Goal: Find specific page/section: Find specific page/section

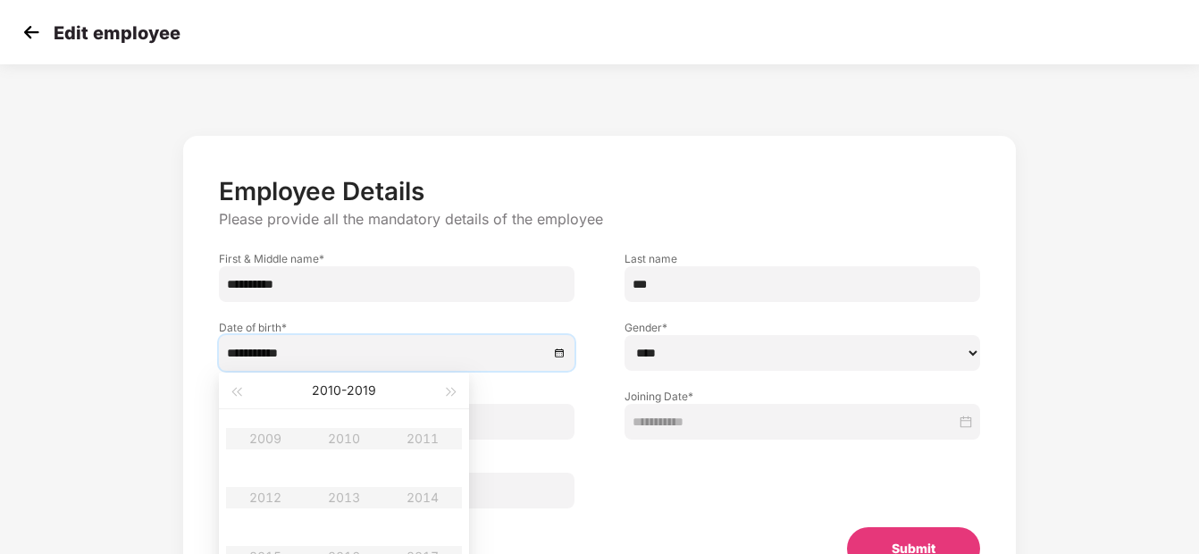
select select "****"
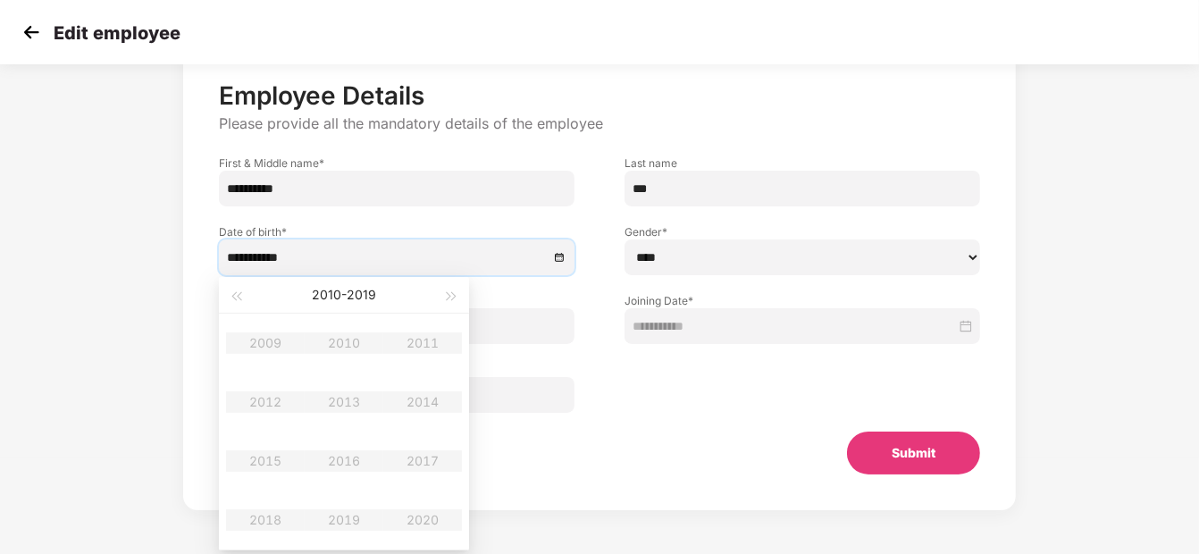
click at [39, 37] on img at bounding box center [31, 32] width 27 height 27
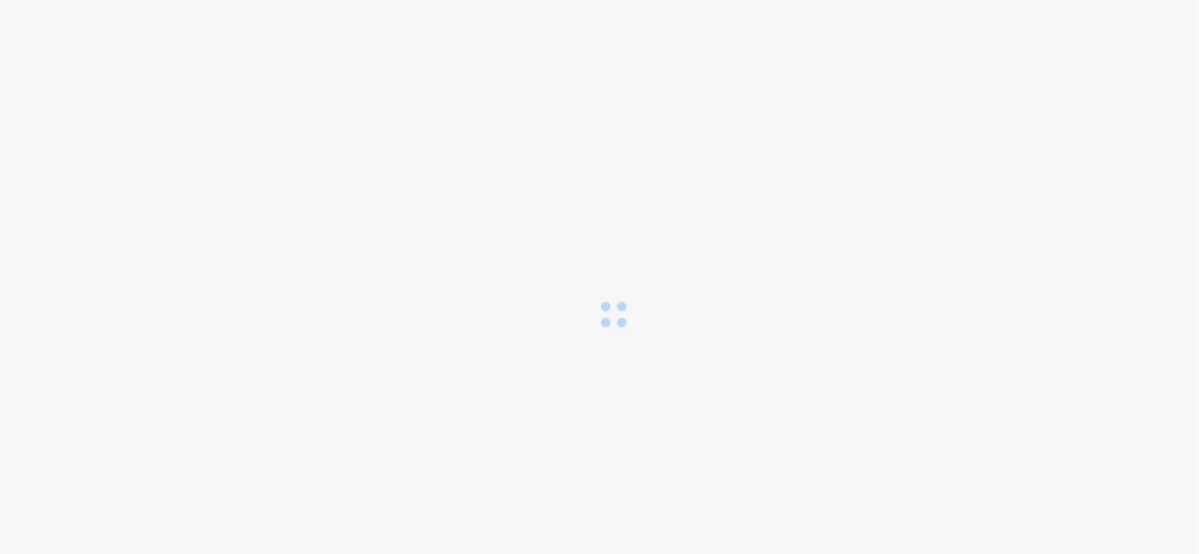
scroll to position [0, 0]
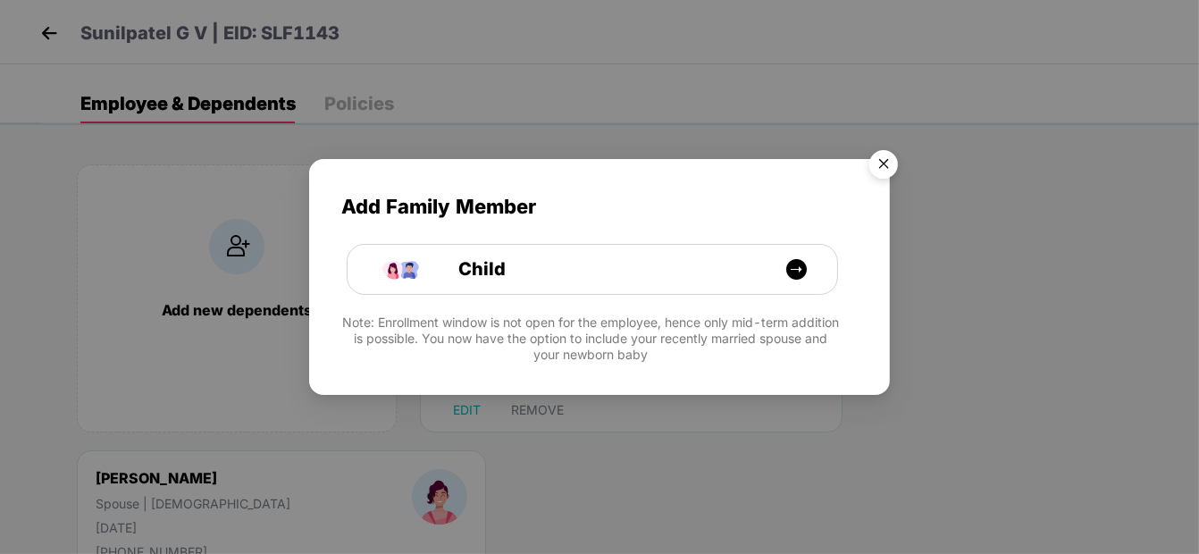
click at [877, 160] on img "Close" at bounding box center [884, 167] width 50 height 50
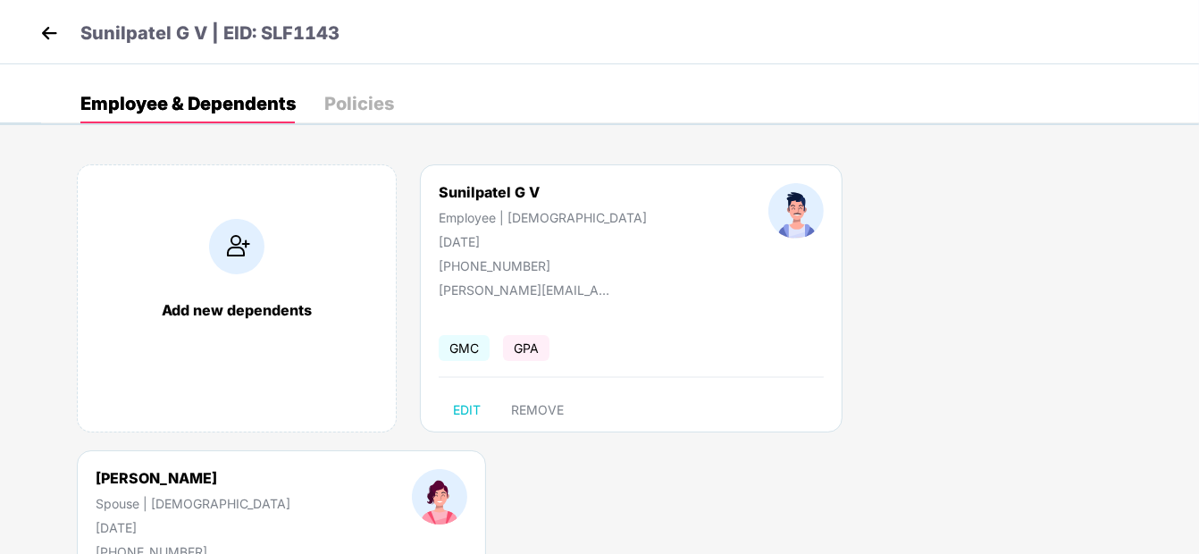
click at [49, 32] on img at bounding box center [49, 33] width 27 height 27
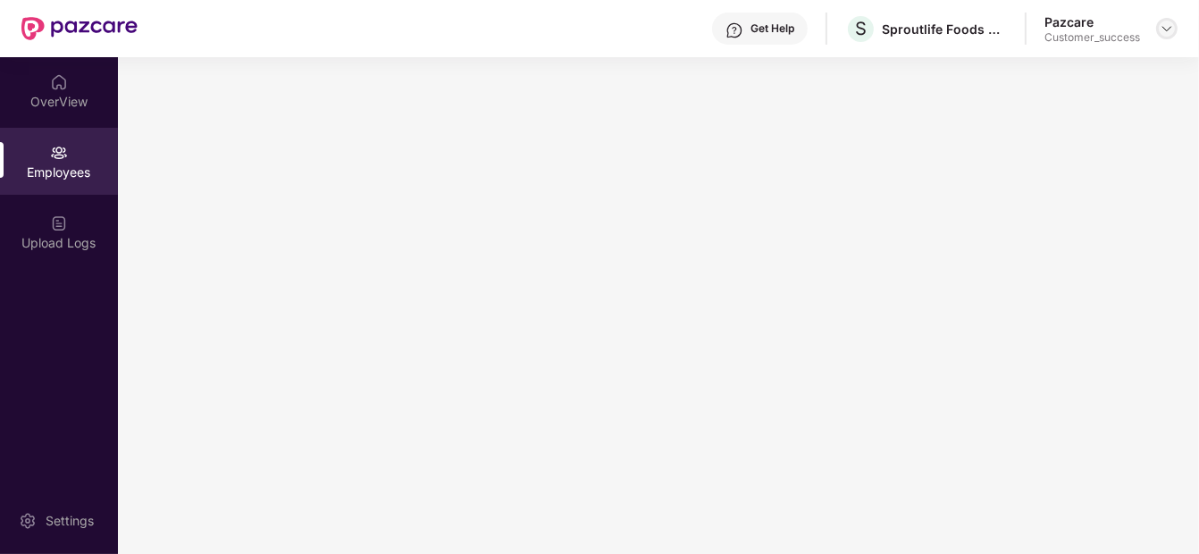
click at [1169, 21] on img at bounding box center [1167, 28] width 14 height 14
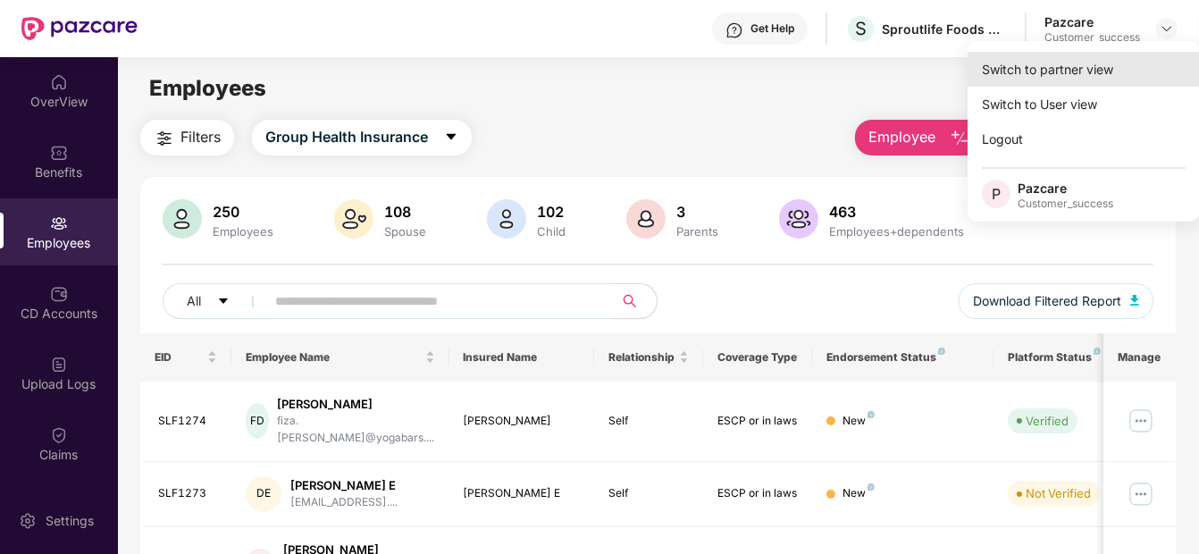
click at [1070, 81] on div "Switch to partner view" at bounding box center [1084, 69] width 232 height 35
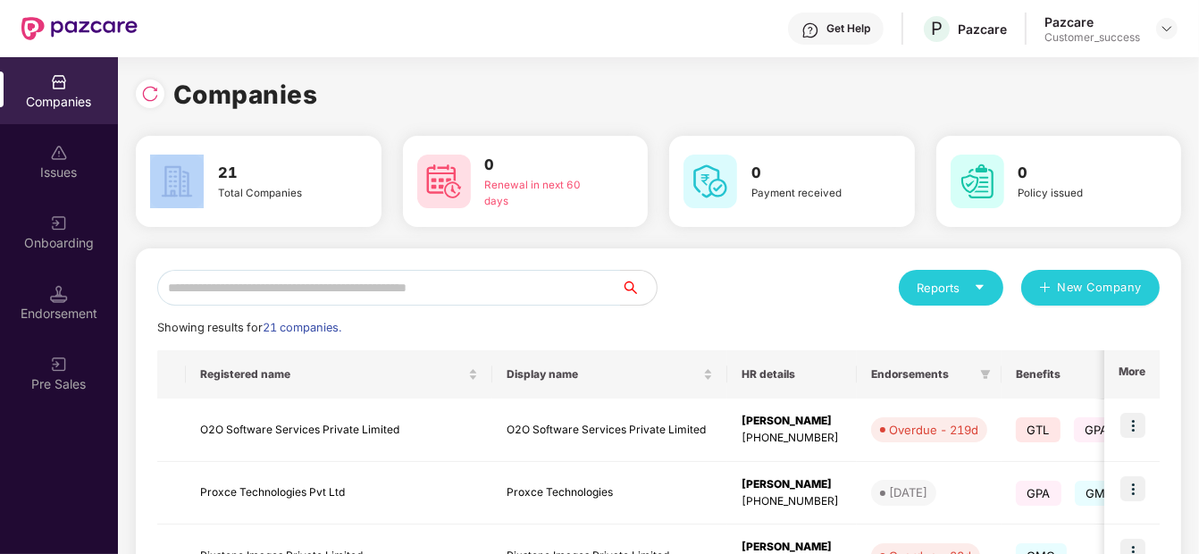
click at [1070, 81] on div "Companies" at bounding box center [659, 94] width 1046 height 39
click at [424, 299] on input "text" at bounding box center [389, 288] width 464 height 36
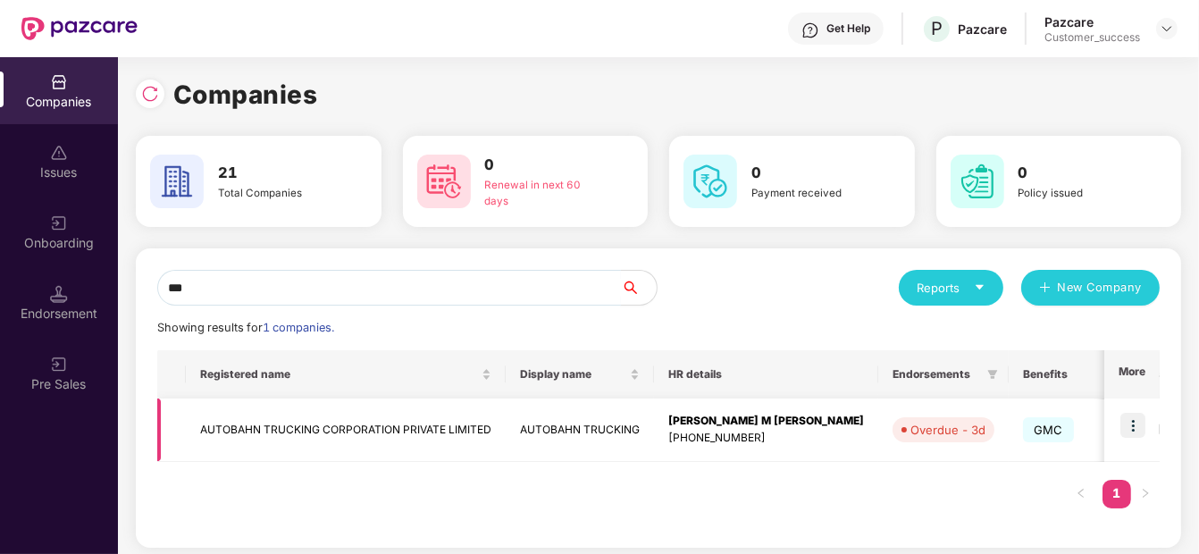
type input "***"
click at [1135, 424] on img at bounding box center [1133, 425] width 25 height 25
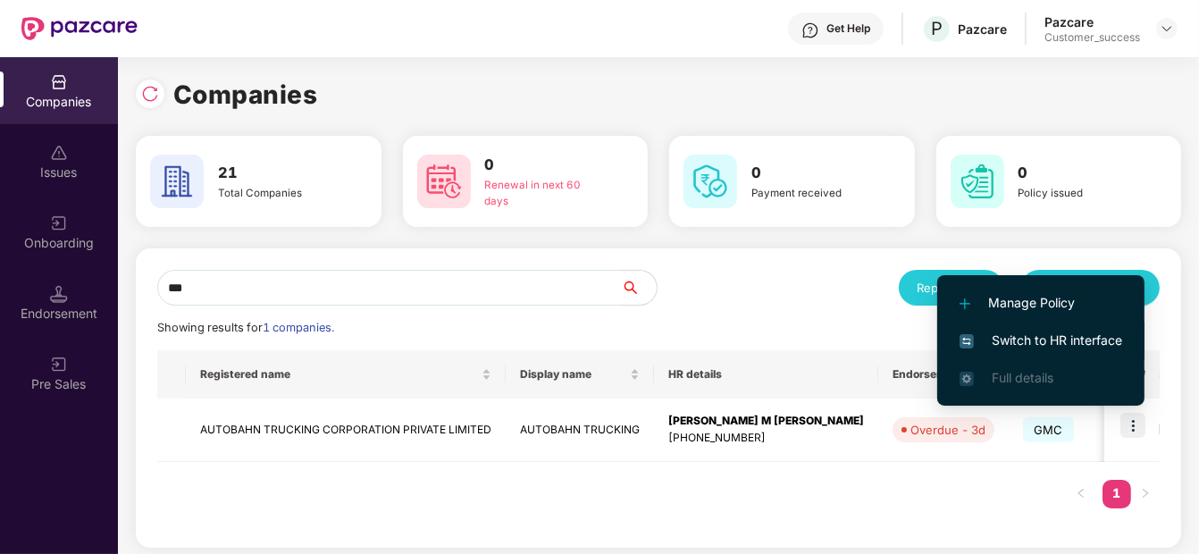
click at [1063, 344] on span "Switch to HR interface" at bounding box center [1041, 341] width 163 height 20
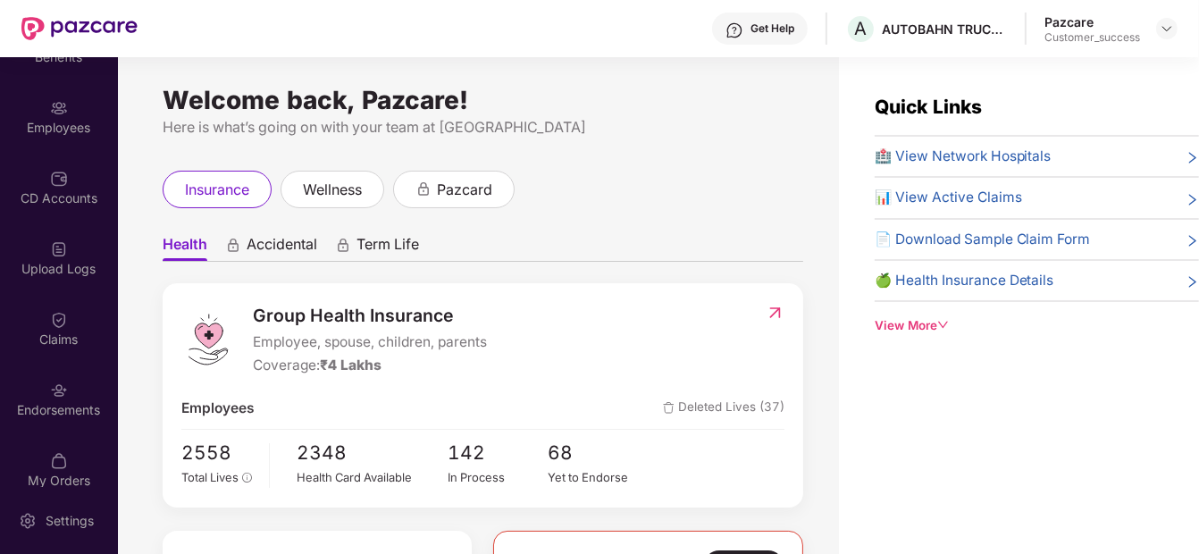
scroll to position [116, 0]
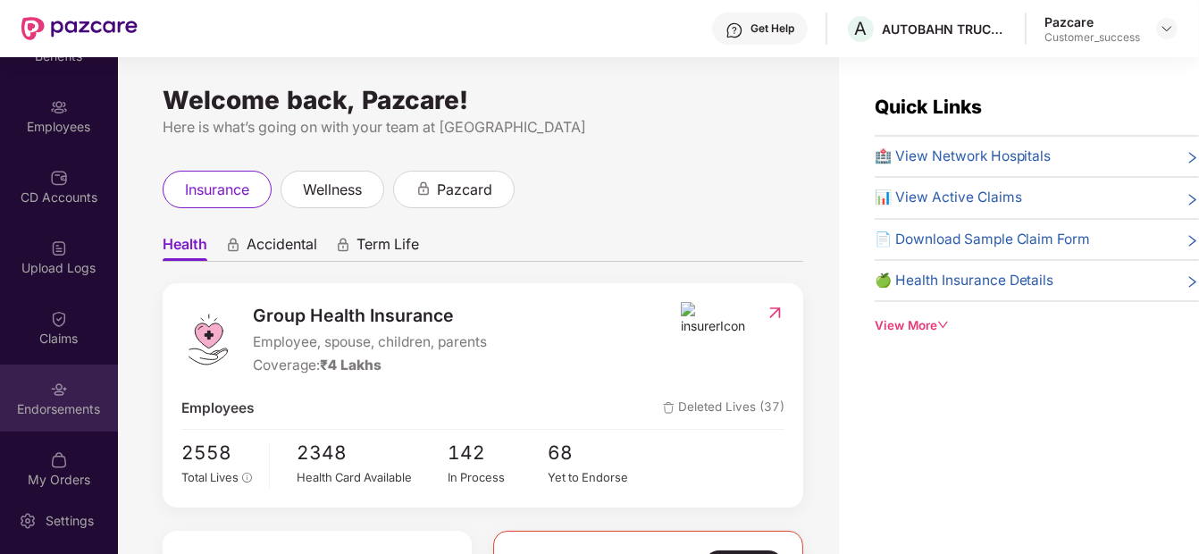
click at [41, 398] on div "Endorsements" at bounding box center [59, 398] width 118 height 67
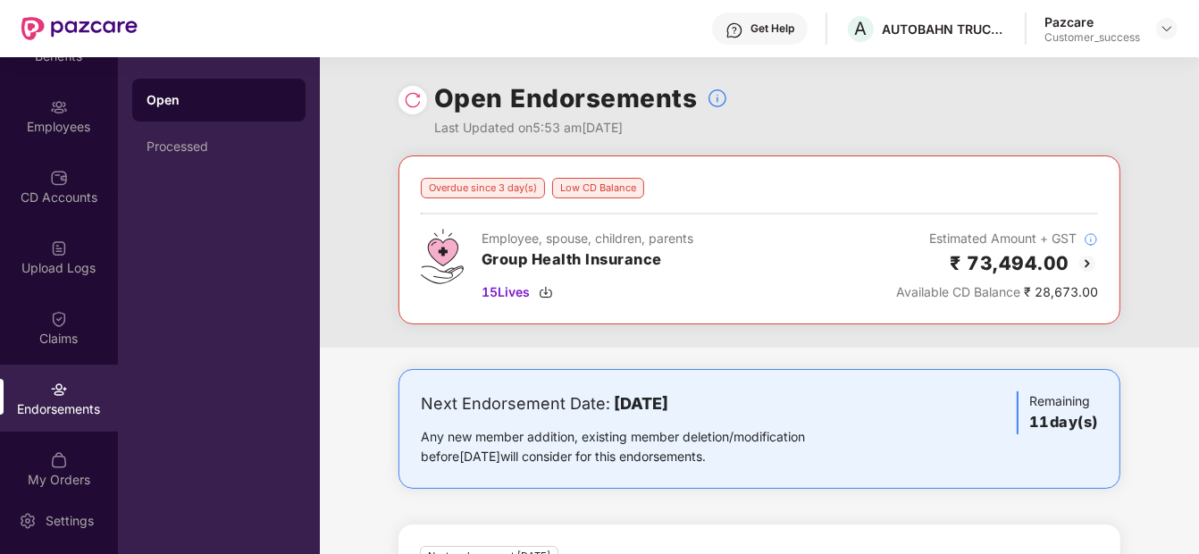
click at [41, 398] on div "Endorsements" at bounding box center [59, 398] width 118 height 67
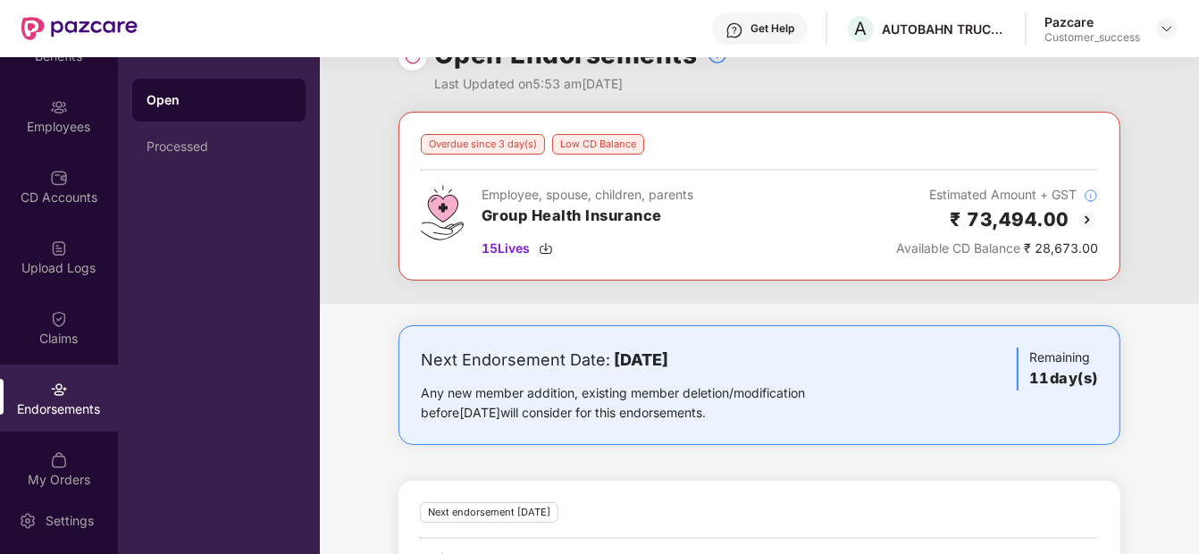
scroll to position [0, 0]
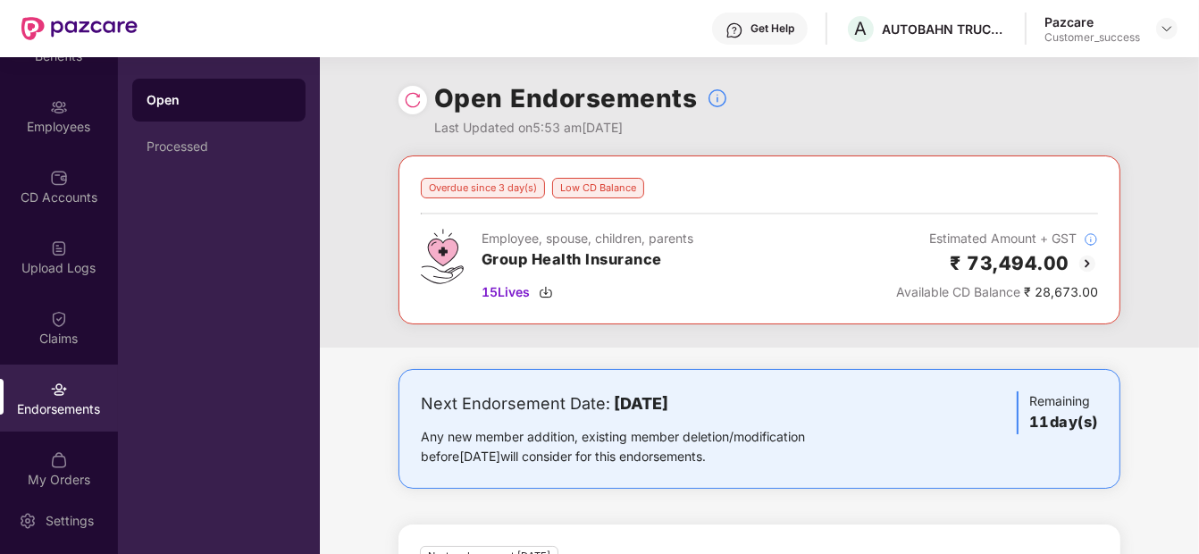
click at [1089, 260] on img at bounding box center [1087, 263] width 21 height 21
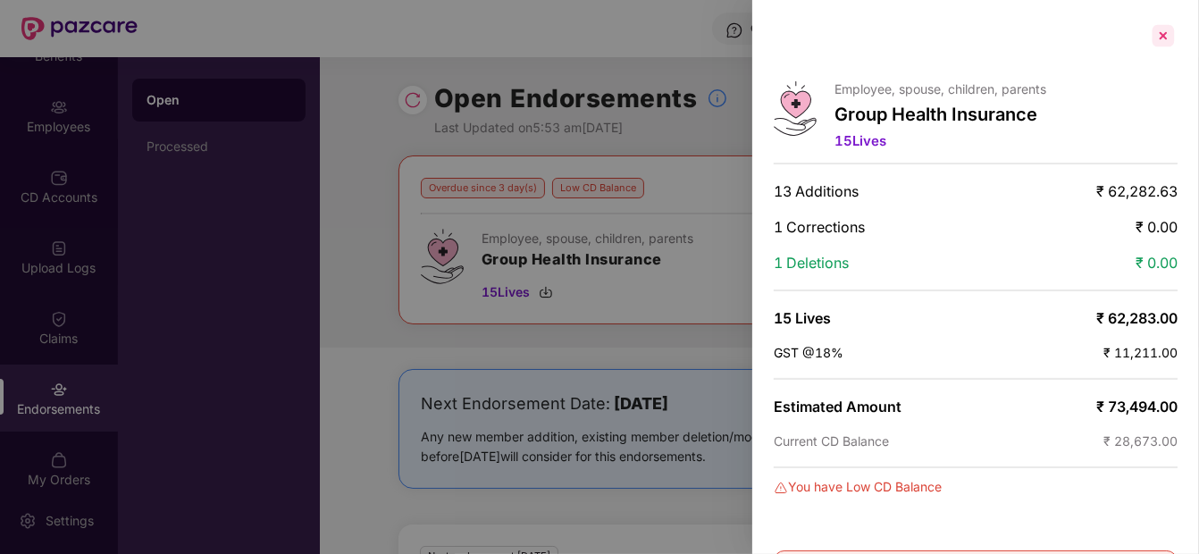
click at [1153, 34] on div at bounding box center [1163, 35] width 29 height 29
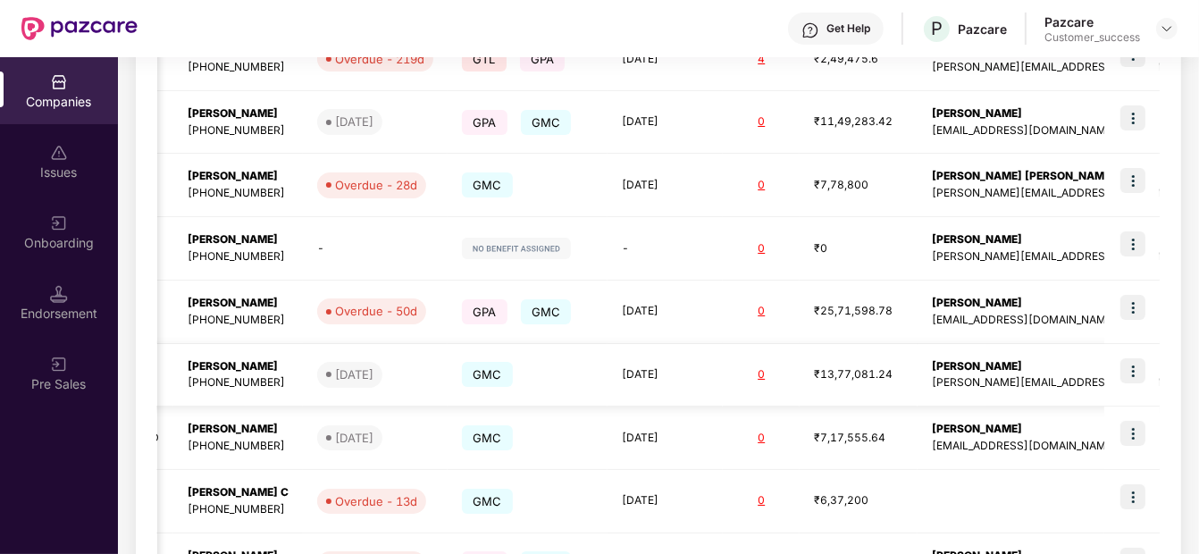
scroll to position [0, 1]
click at [1135, 363] on img at bounding box center [1133, 370] width 25 height 25
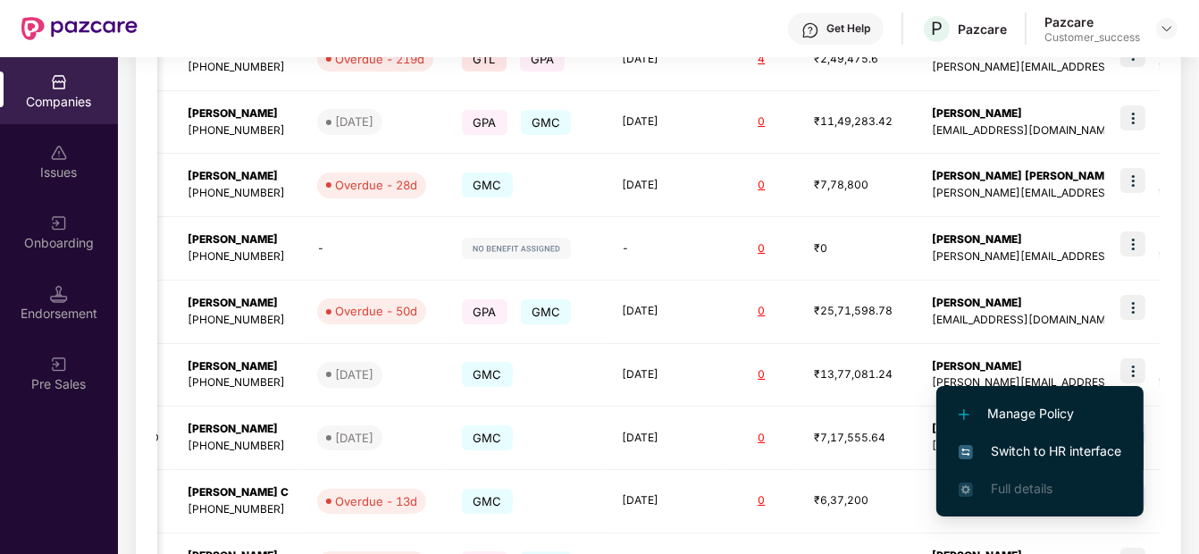
click at [1062, 450] on span "Switch to HR interface" at bounding box center [1040, 451] width 163 height 20
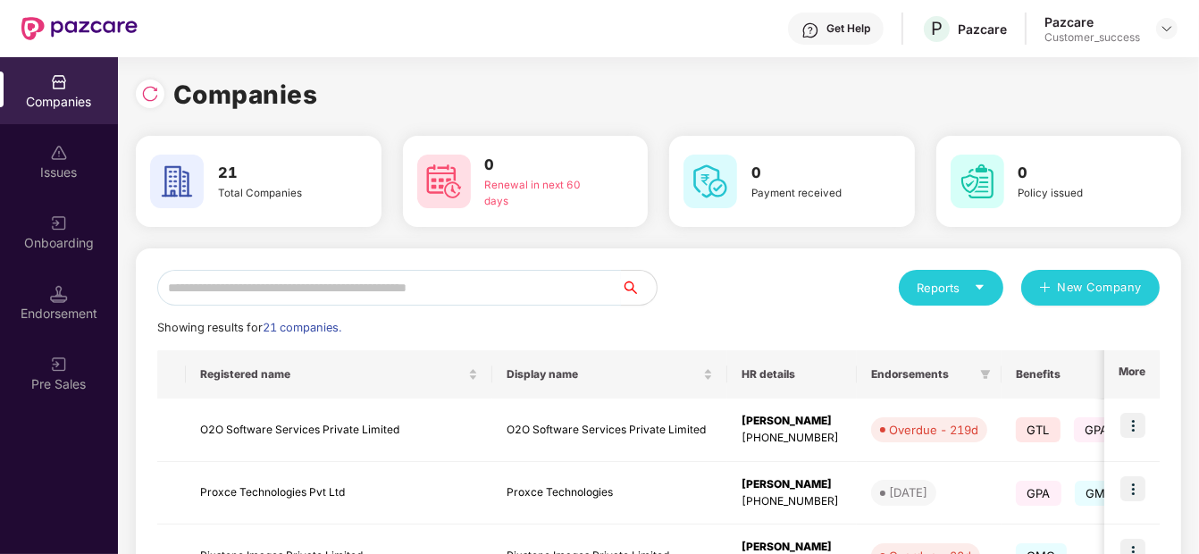
click at [283, 292] on input "text" at bounding box center [389, 288] width 464 height 36
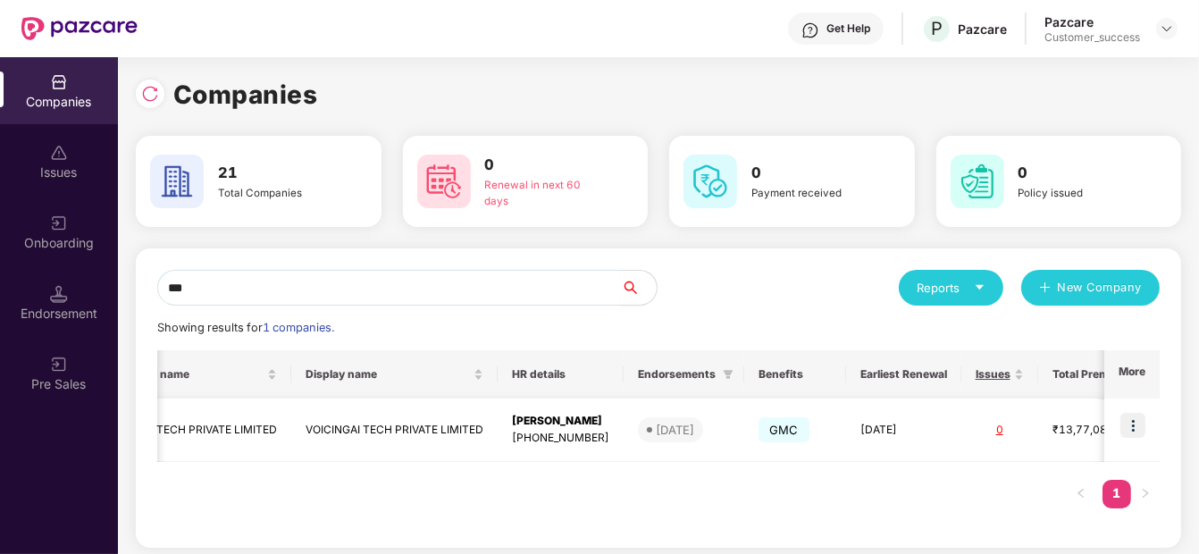
scroll to position [0, 332]
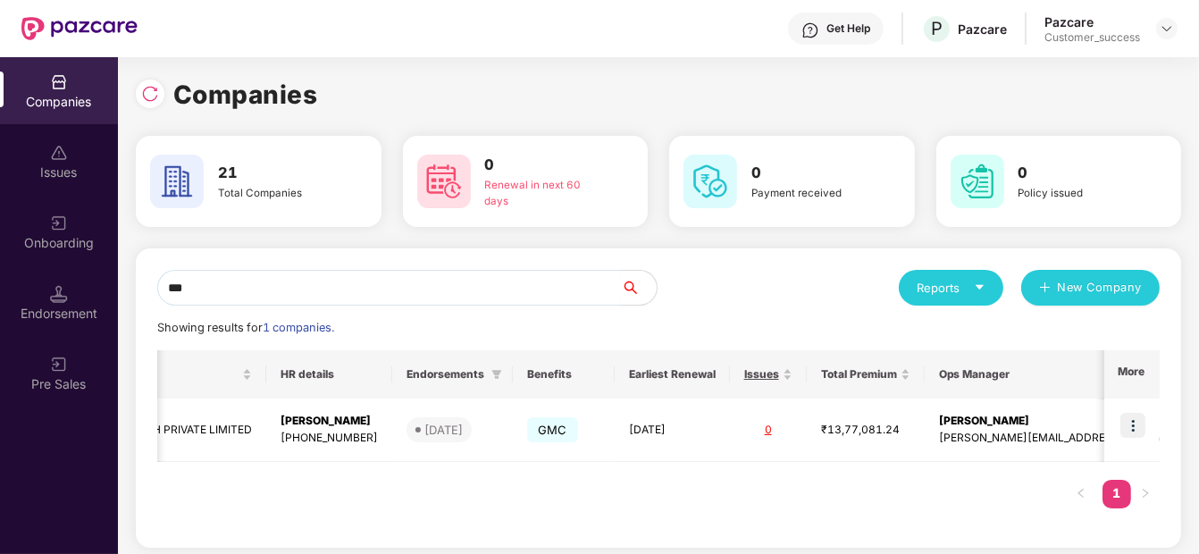
type input "***"
click at [235, 427] on td "VOICINGAI TECH PRIVATE LIMITED" at bounding box center [163, 430] width 206 height 63
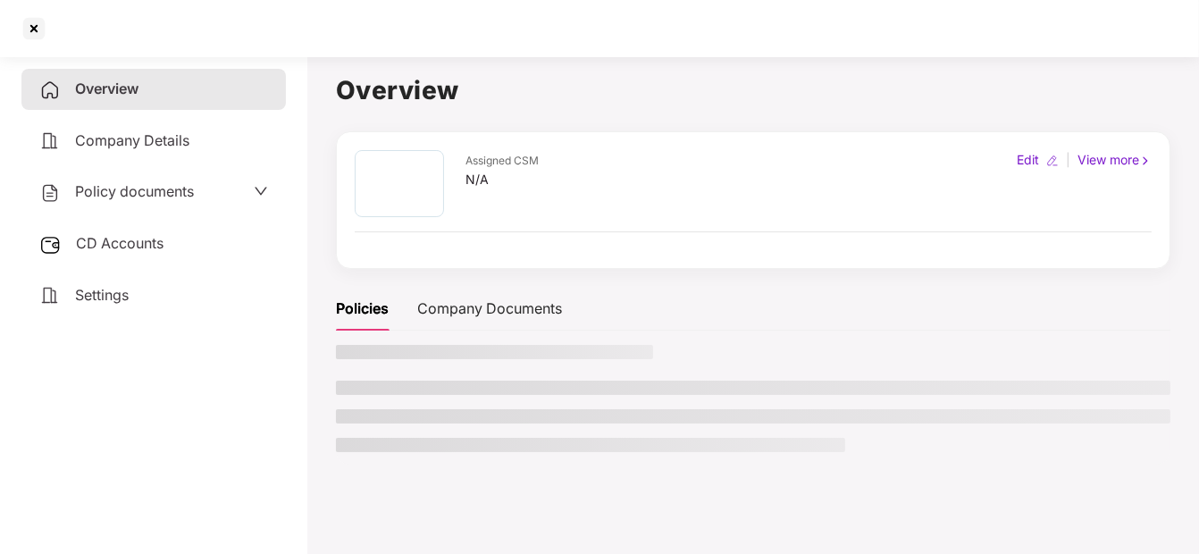
scroll to position [0, 0]
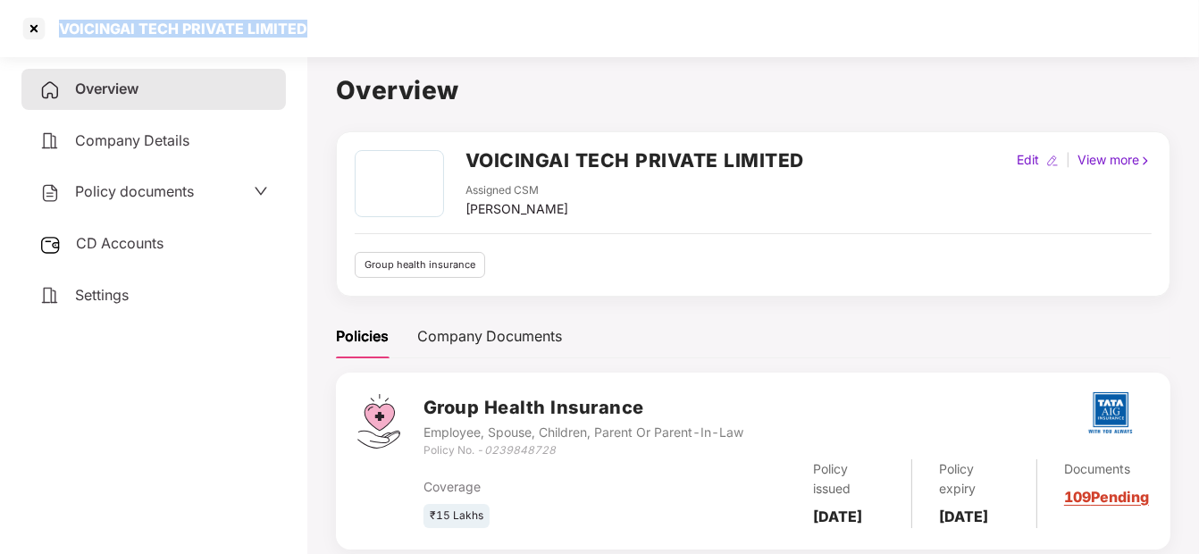
drag, startPoint x: 58, startPoint y: 21, endPoint x: 306, endPoint y: 27, distance: 247.6
click at [306, 27] on div "VOICINGAI TECH PRIVATE LIMITED" at bounding box center [599, 28] width 1199 height 57
copy div "VOICINGAI TECH PRIVATE LIMITED"
click at [36, 32] on div at bounding box center [34, 28] width 29 height 29
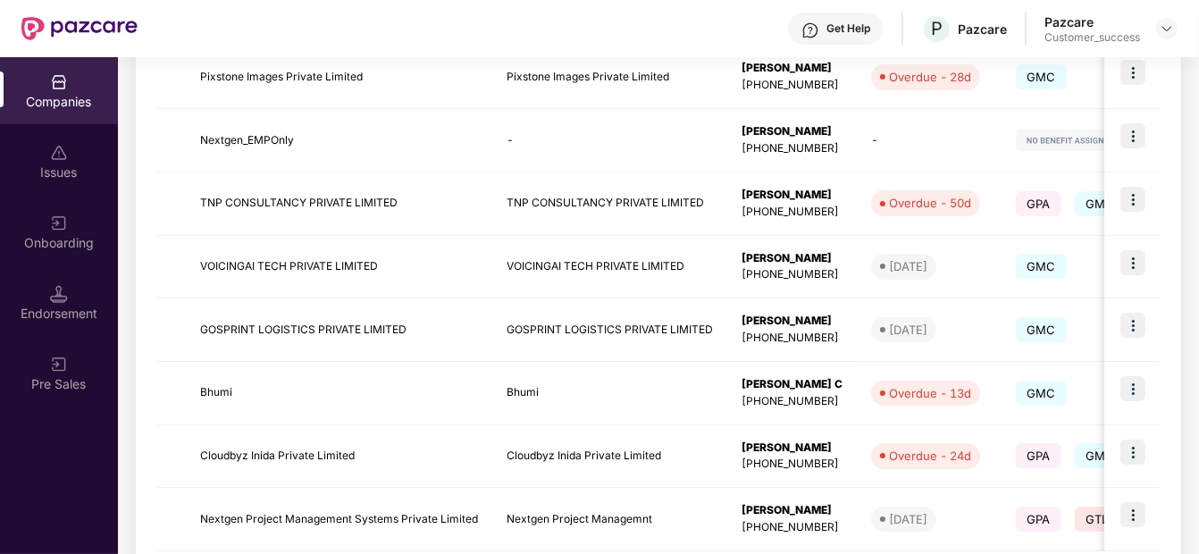
scroll to position [576, 0]
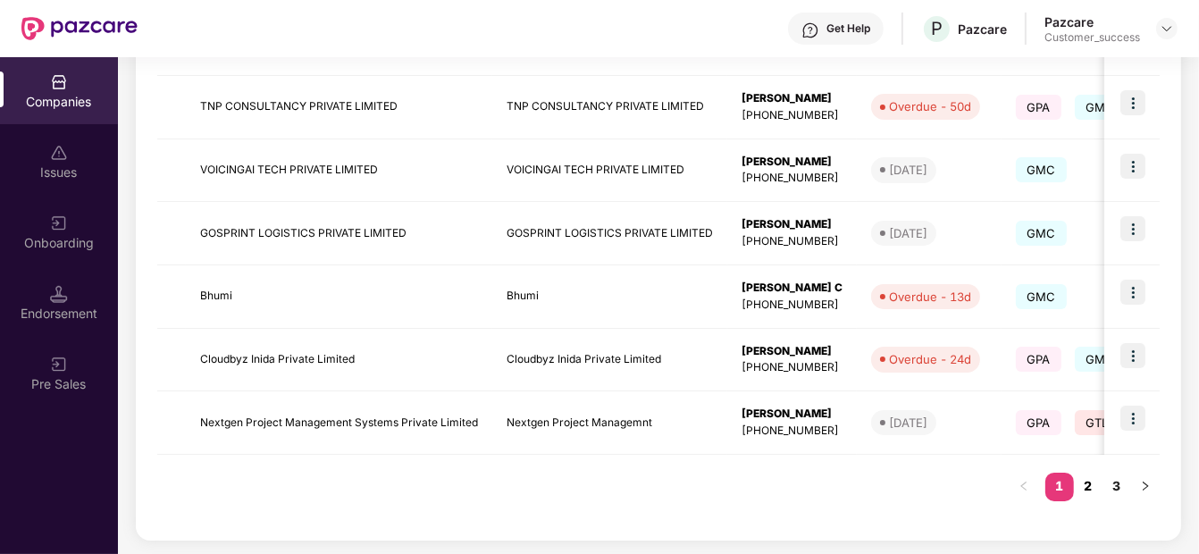
click at [1084, 492] on link "2" at bounding box center [1088, 486] width 29 height 27
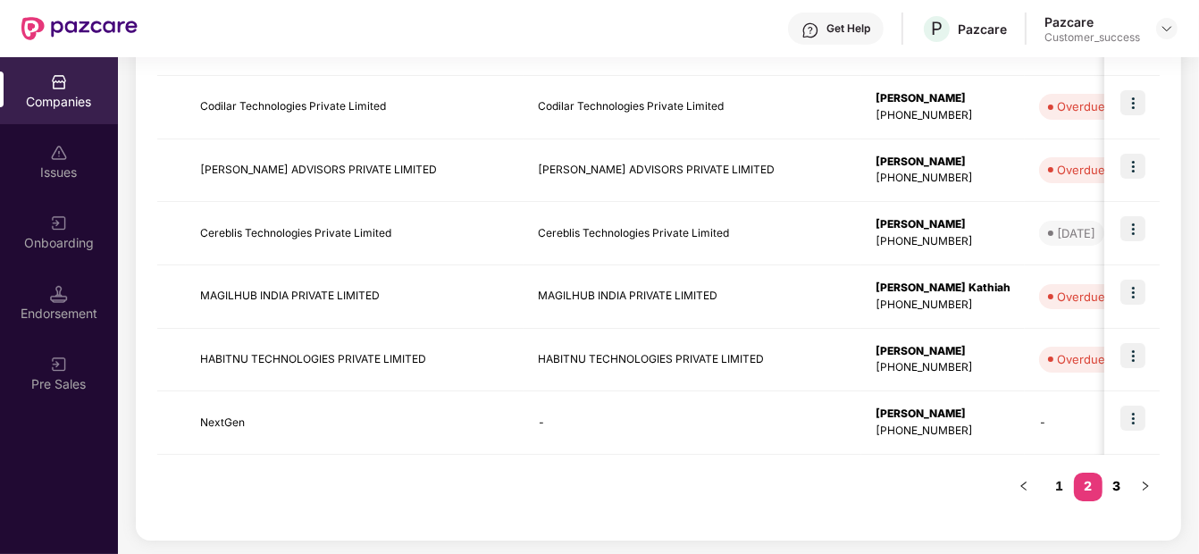
click at [1114, 489] on link "3" at bounding box center [1117, 486] width 29 height 27
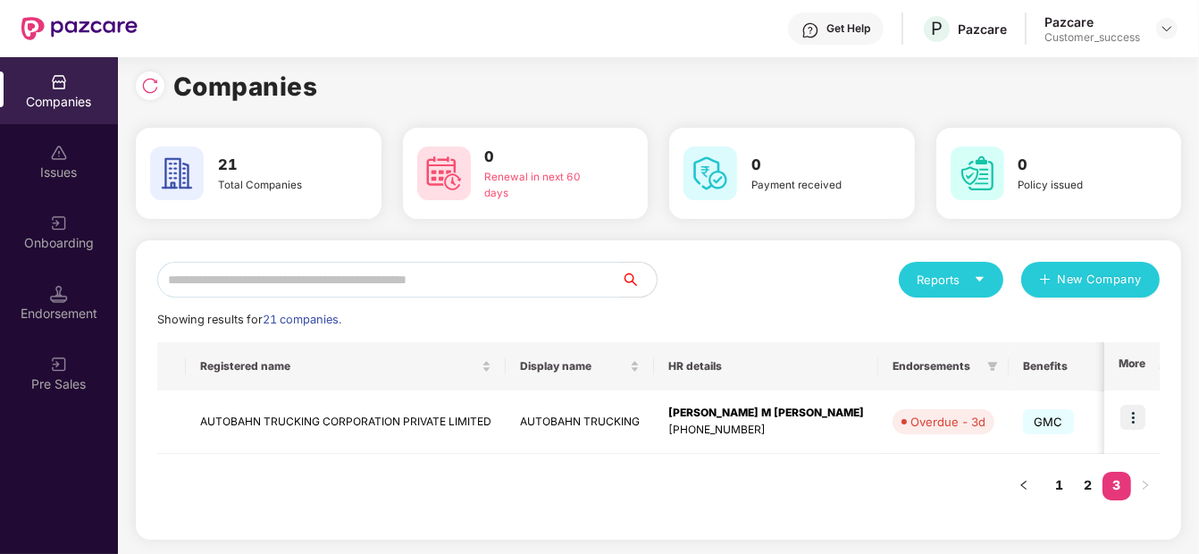
scroll to position [6, 0]
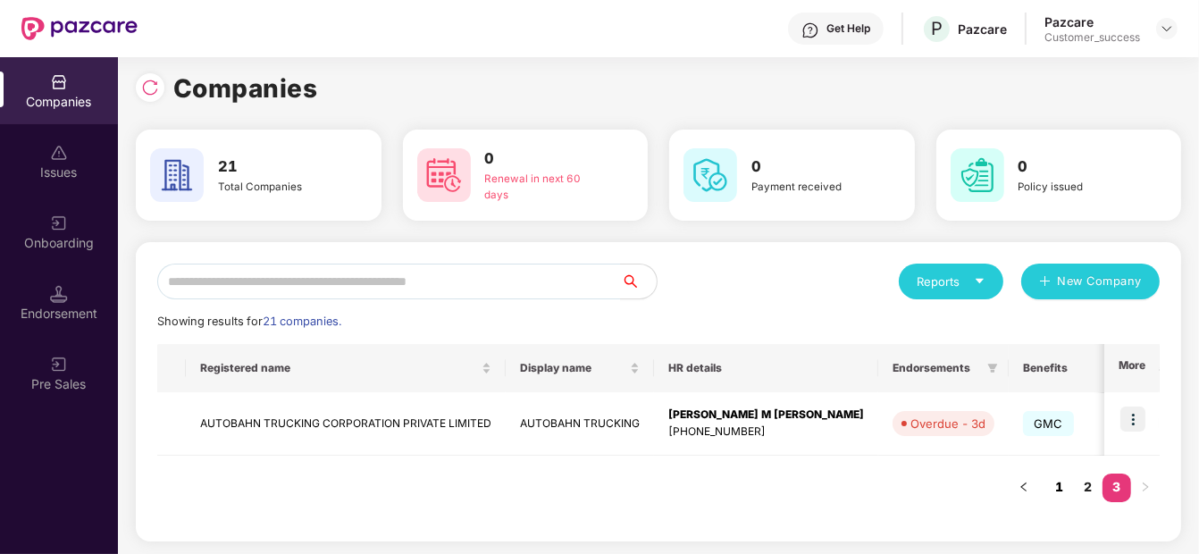
click at [1069, 480] on link "1" at bounding box center [1060, 487] width 29 height 27
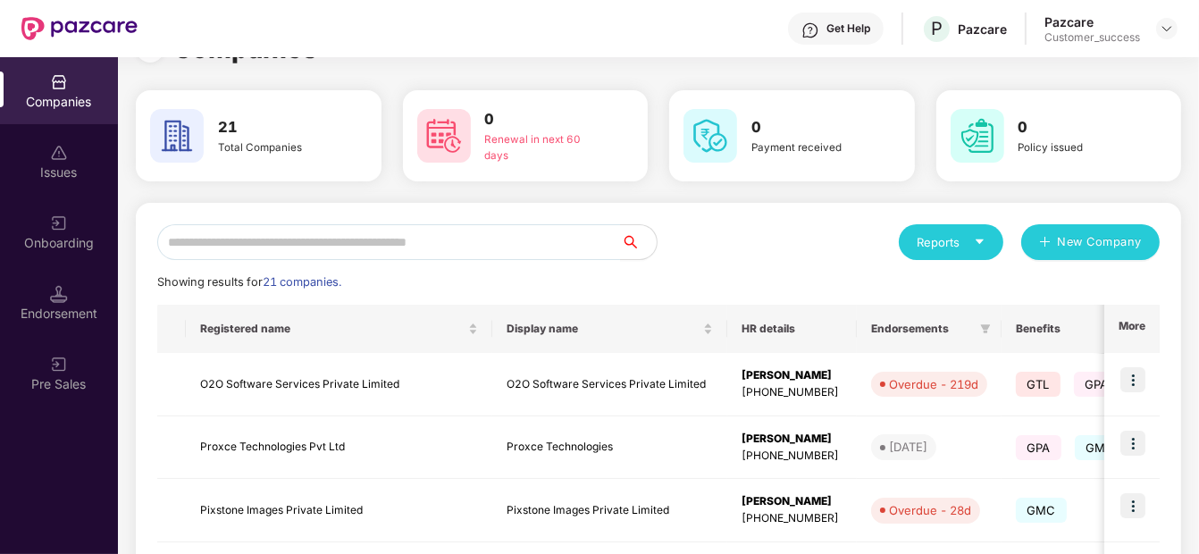
scroll to position [0, 0]
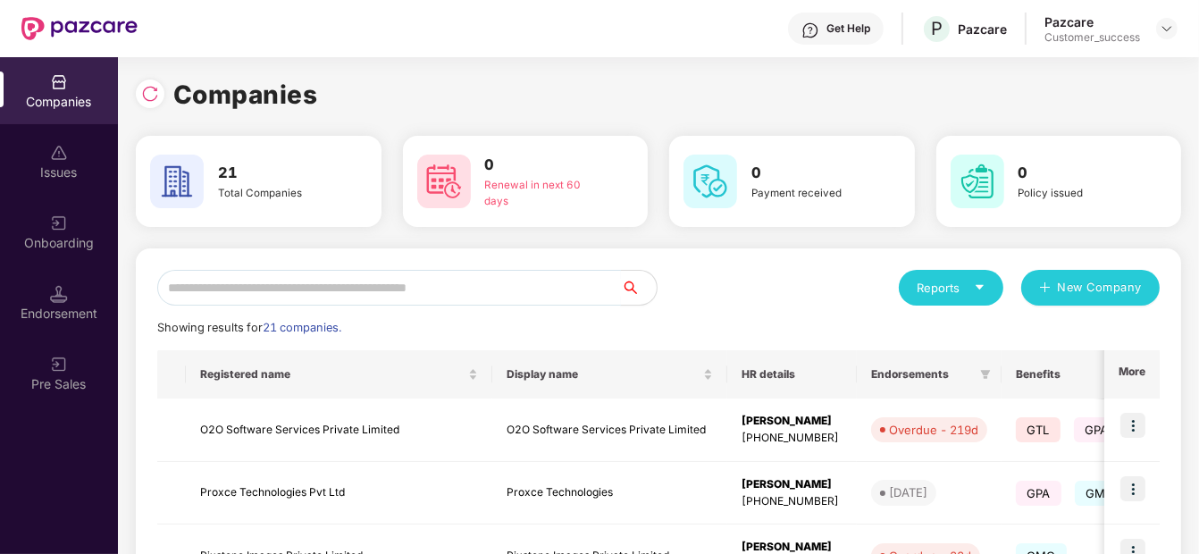
click at [329, 284] on input "text" at bounding box center [389, 288] width 464 height 36
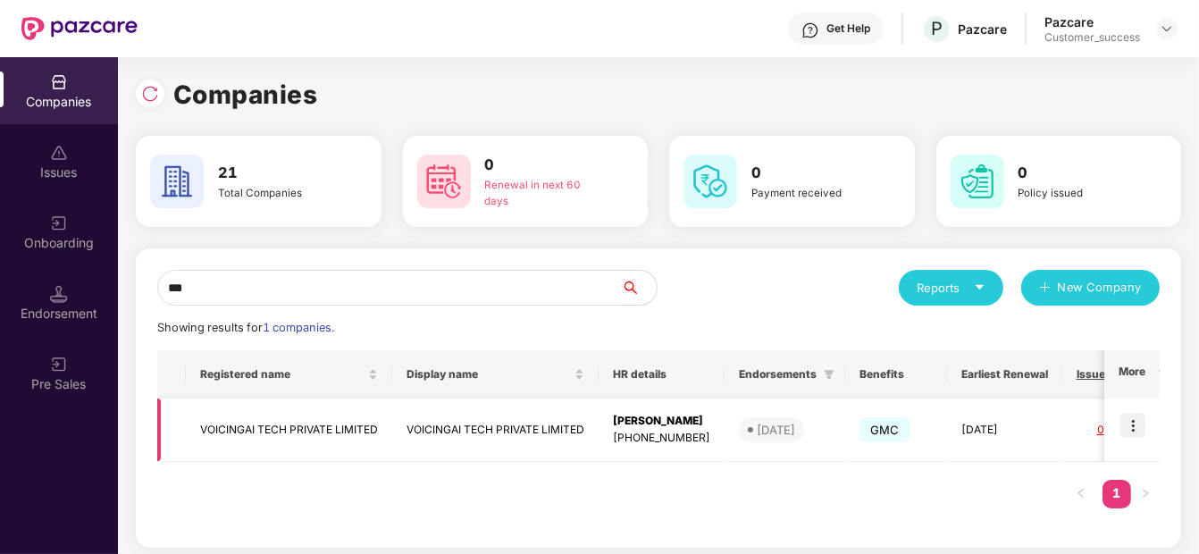
type input "***"
click at [288, 407] on td "VOICINGAI TECH PRIVATE LIMITED" at bounding box center [289, 430] width 206 height 63
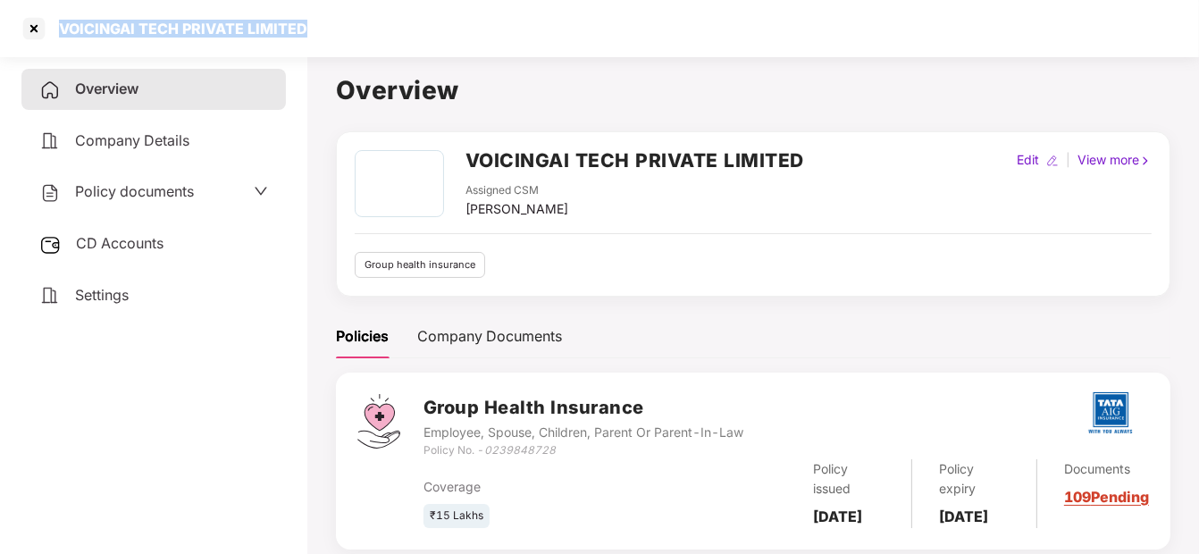
drag, startPoint x: 56, startPoint y: 29, endPoint x: 359, endPoint y: 27, distance: 303.0
click at [359, 27] on div "VOICINGAI TECH PRIVATE LIMITED" at bounding box center [599, 28] width 1199 height 57
copy div "VOICINGAI TECH PRIVATE LIMITED"
click at [37, 34] on div at bounding box center [34, 28] width 29 height 29
